Goal: Browse casually: Explore the website without a specific task or goal

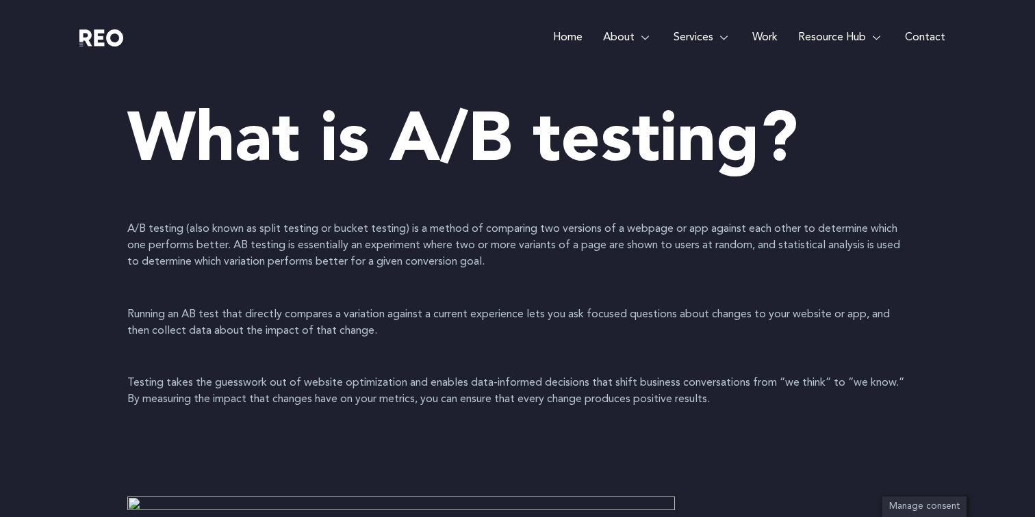
click at [762, 39] on link "Work" at bounding box center [765, 37] width 46 height 75
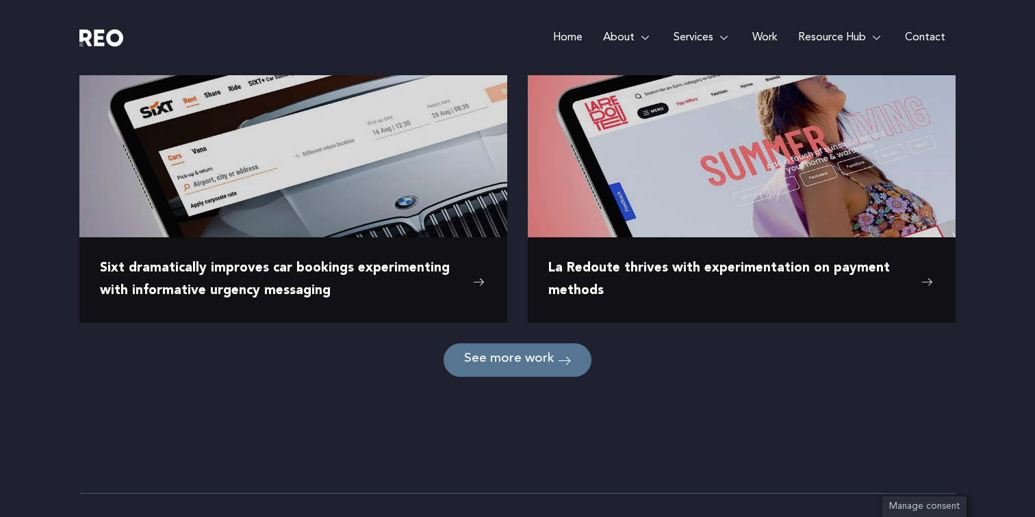
scroll to position [1793, 0]
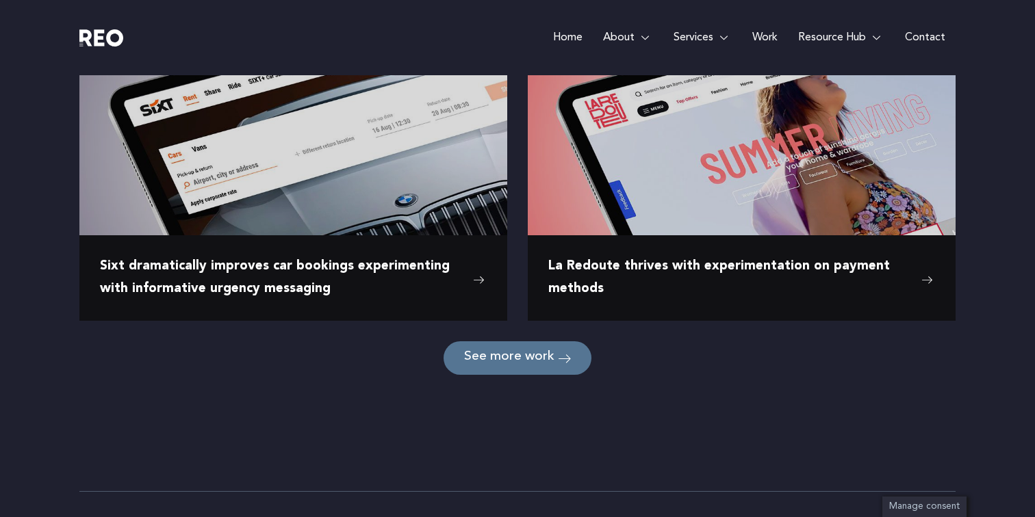
click at [505, 366] on link "See more work" at bounding box center [518, 359] width 148 height 34
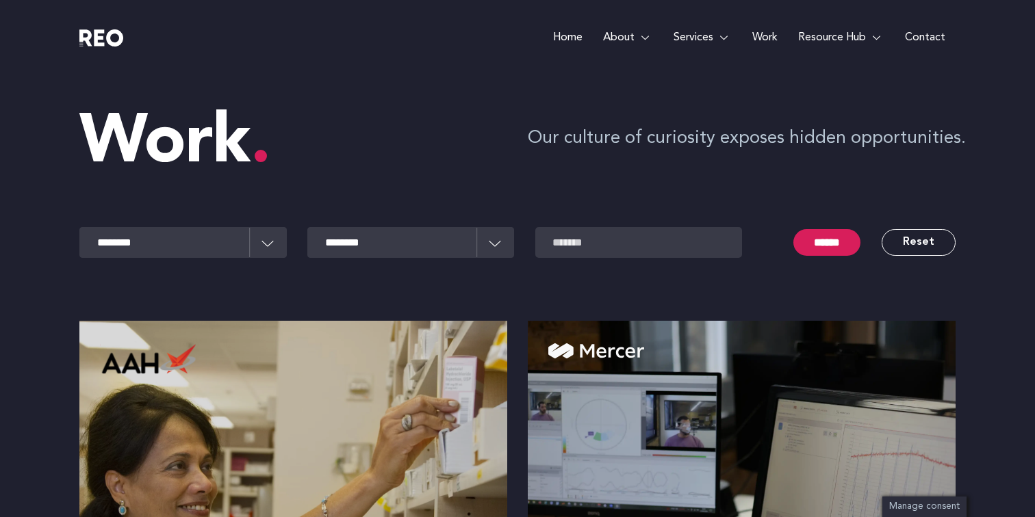
scroll to position [0, 0]
click at [761, 38] on link "Work" at bounding box center [765, 37] width 46 height 75
